Goal: Information Seeking & Learning: Understand process/instructions

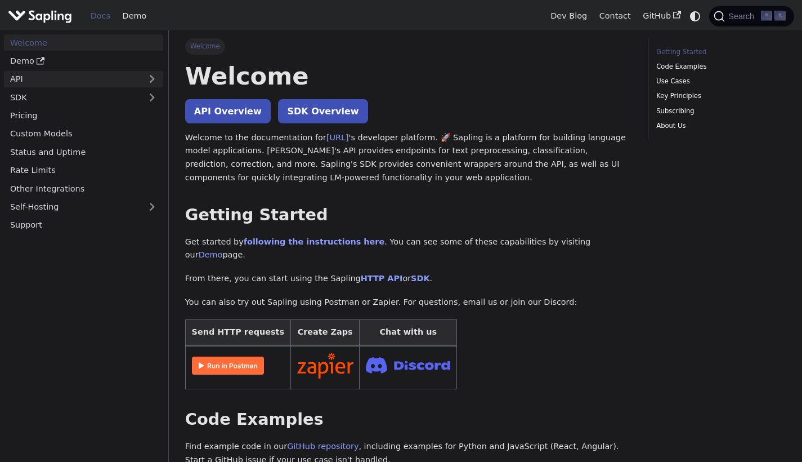
click at [74, 82] on link "API" at bounding box center [72, 79] width 137 height 16
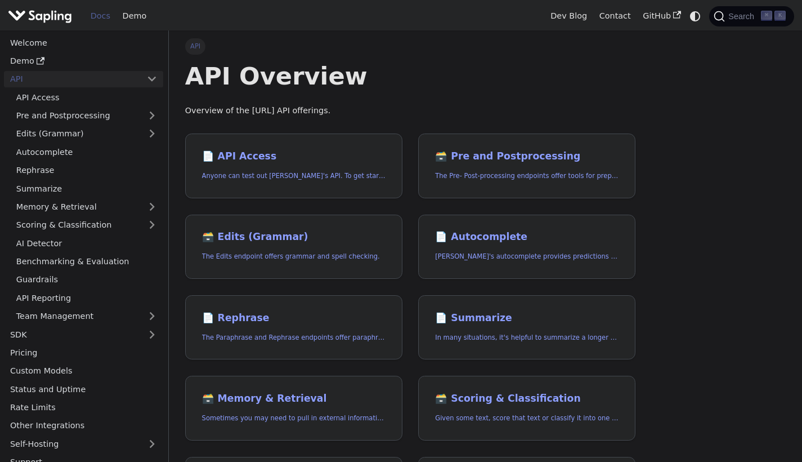
click at [104, 78] on link "API" at bounding box center [72, 79] width 137 height 16
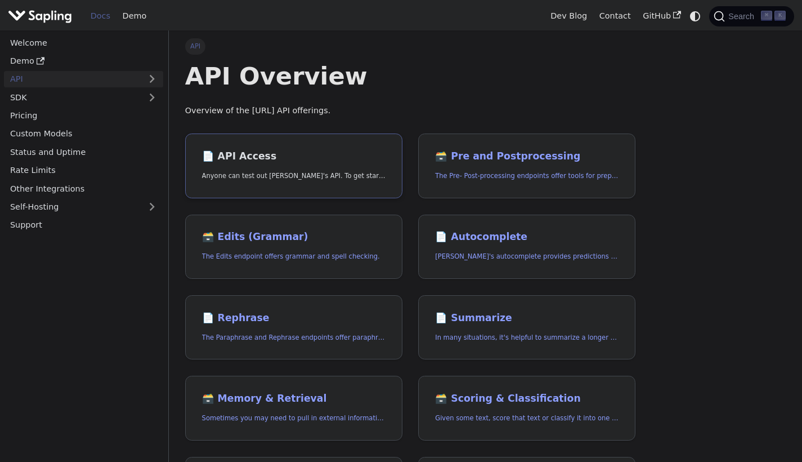
click at [284, 157] on h2 "📄️ API Access" at bounding box center [294, 156] width 184 height 12
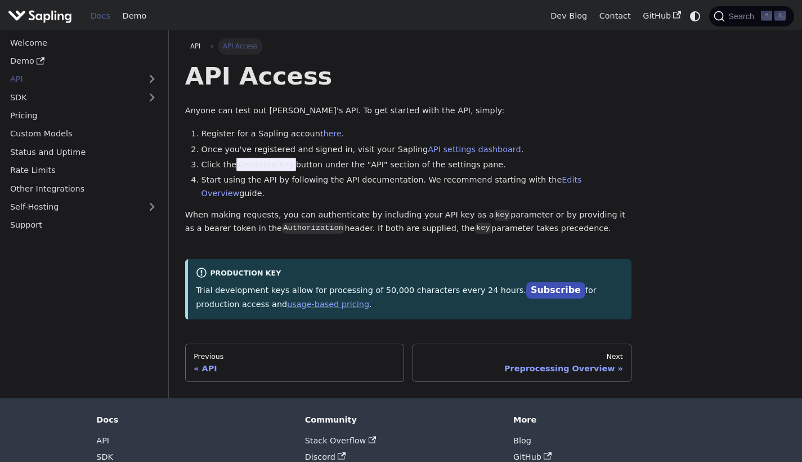
scroll to position [37, 0]
